Goal: Navigation & Orientation: Find specific page/section

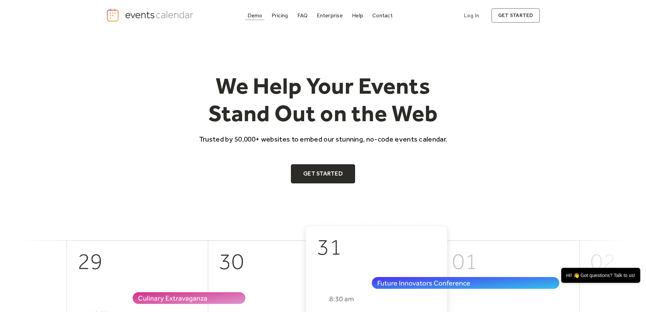
click at [255, 14] on div "Demo" at bounding box center [254, 16] width 15 height 4
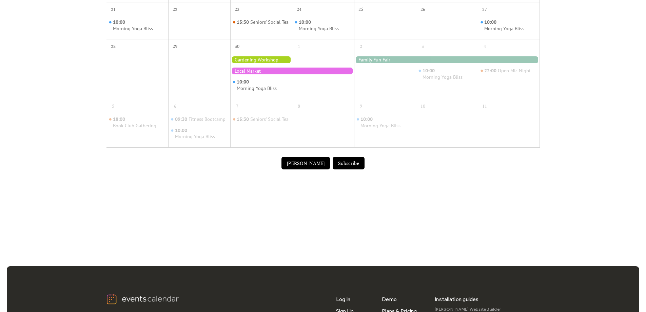
scroll to position [441, 0]
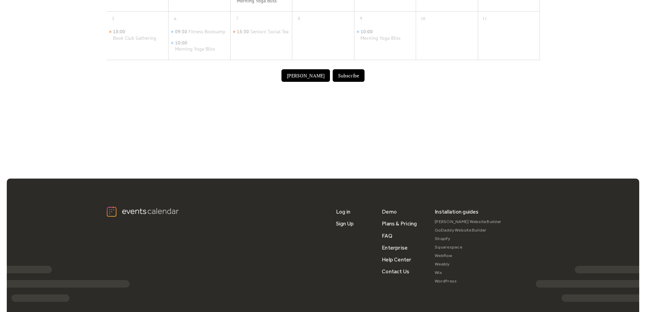
click at [312, 82] on button "[PERSON_NAME]" at bounding box center [305, 75] width 48 height 13
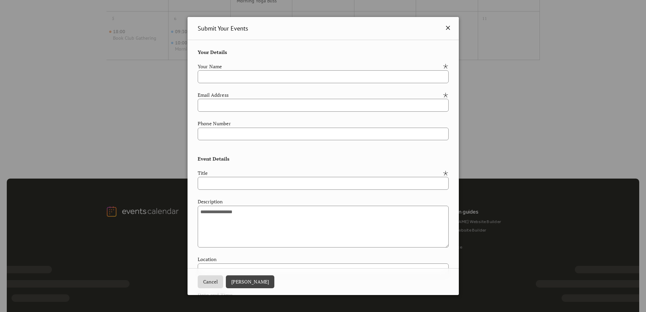
click at [444, 27] on icon at bounding box center [448, 28] width 8 height 8
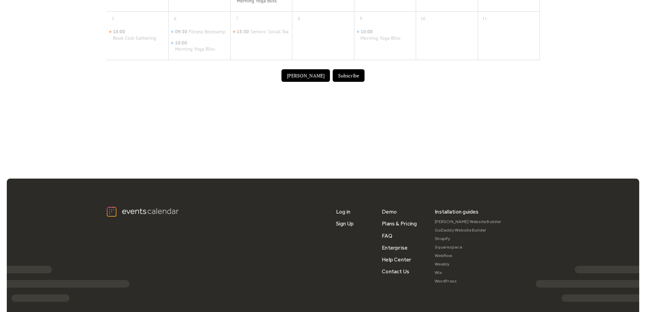
click at [343, 82] on button "Subscribe" at bounding box center [349, 75] width 32 height 13
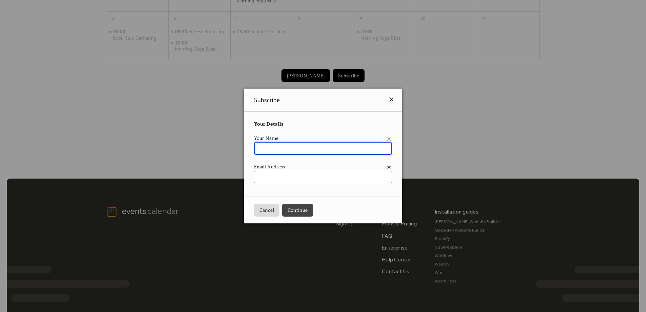
click at [395, 99] on icon at bounding box center [391, 99] width 8 height 8
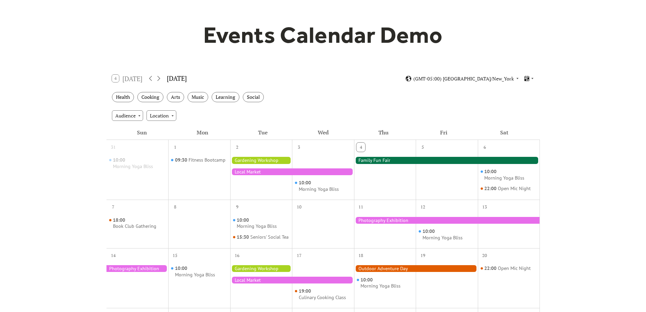
scroll to position [34, 0]
